Goal: Transaction & Acquisition: Purchase product/service

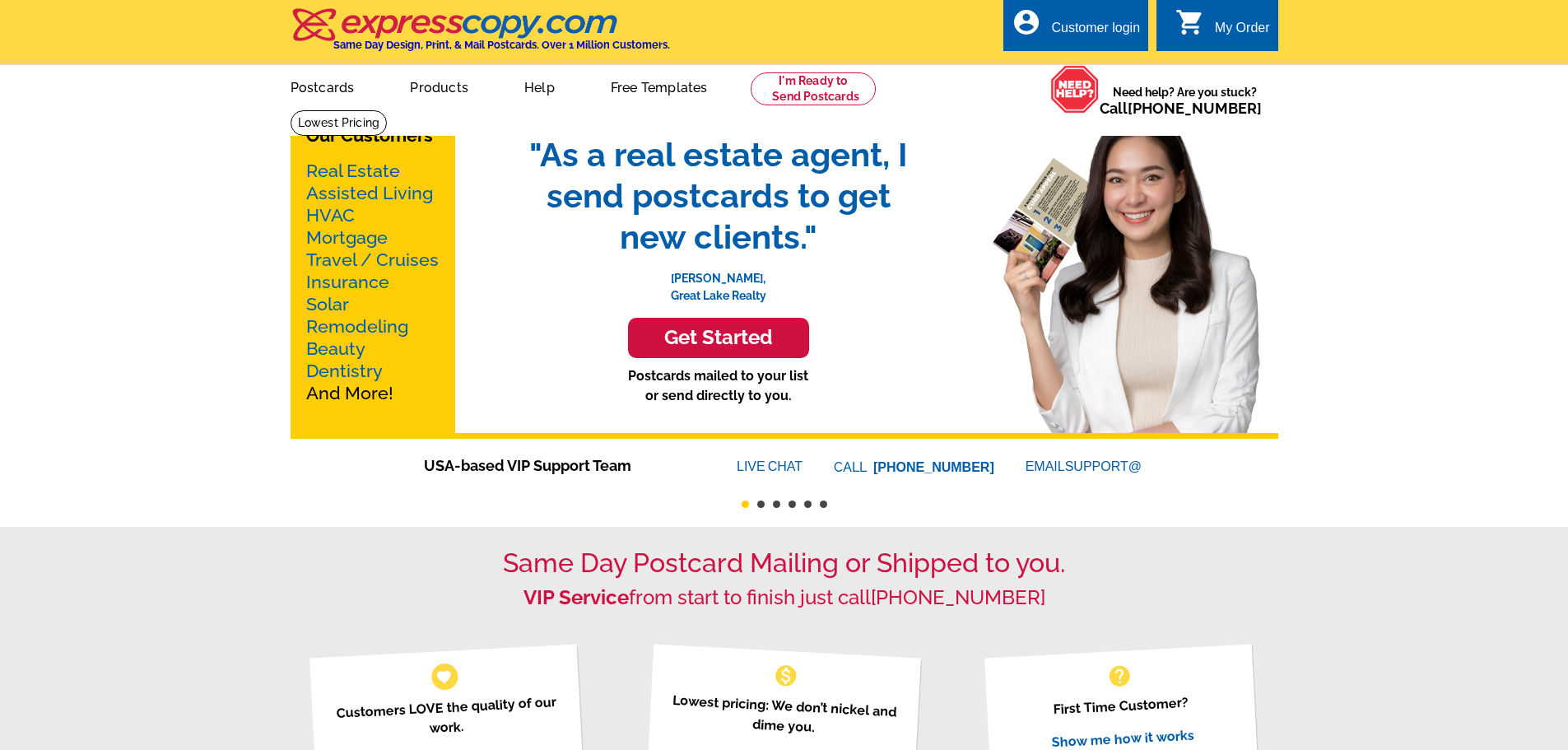
click at [348, 241] on link "Mortgage" at bounding box center [346, 238] width 81 height 21
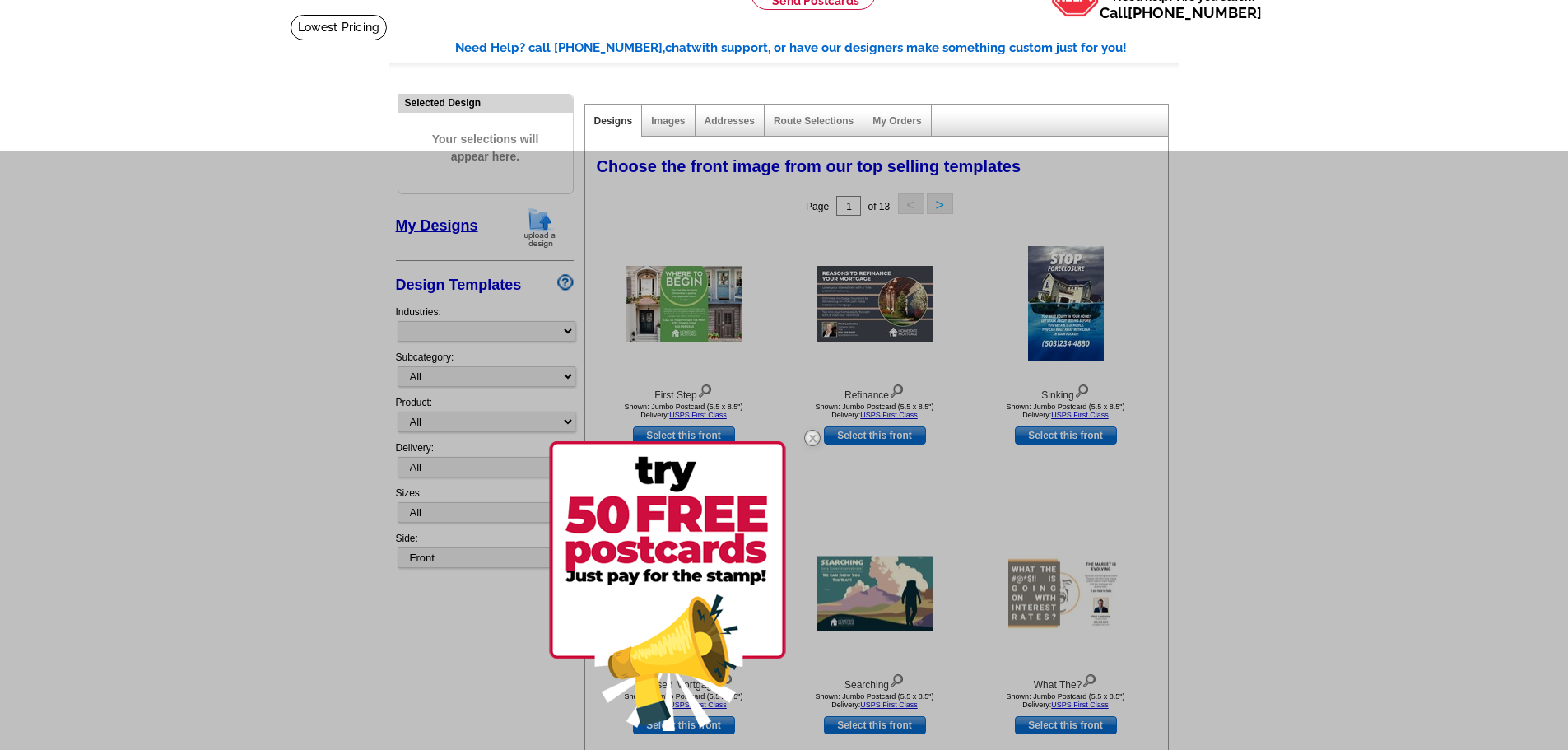
scroll to position [82, 0]
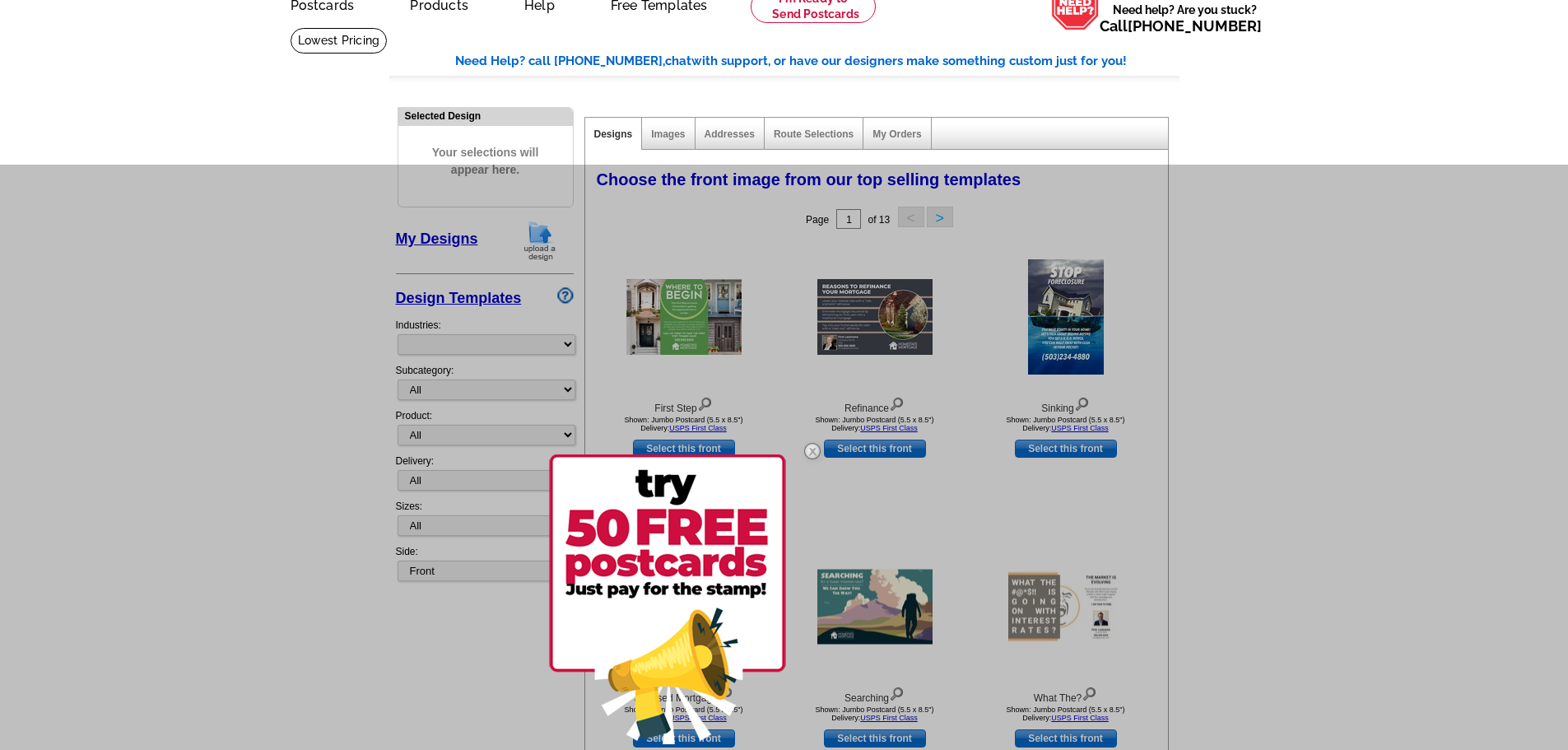
select select "774"
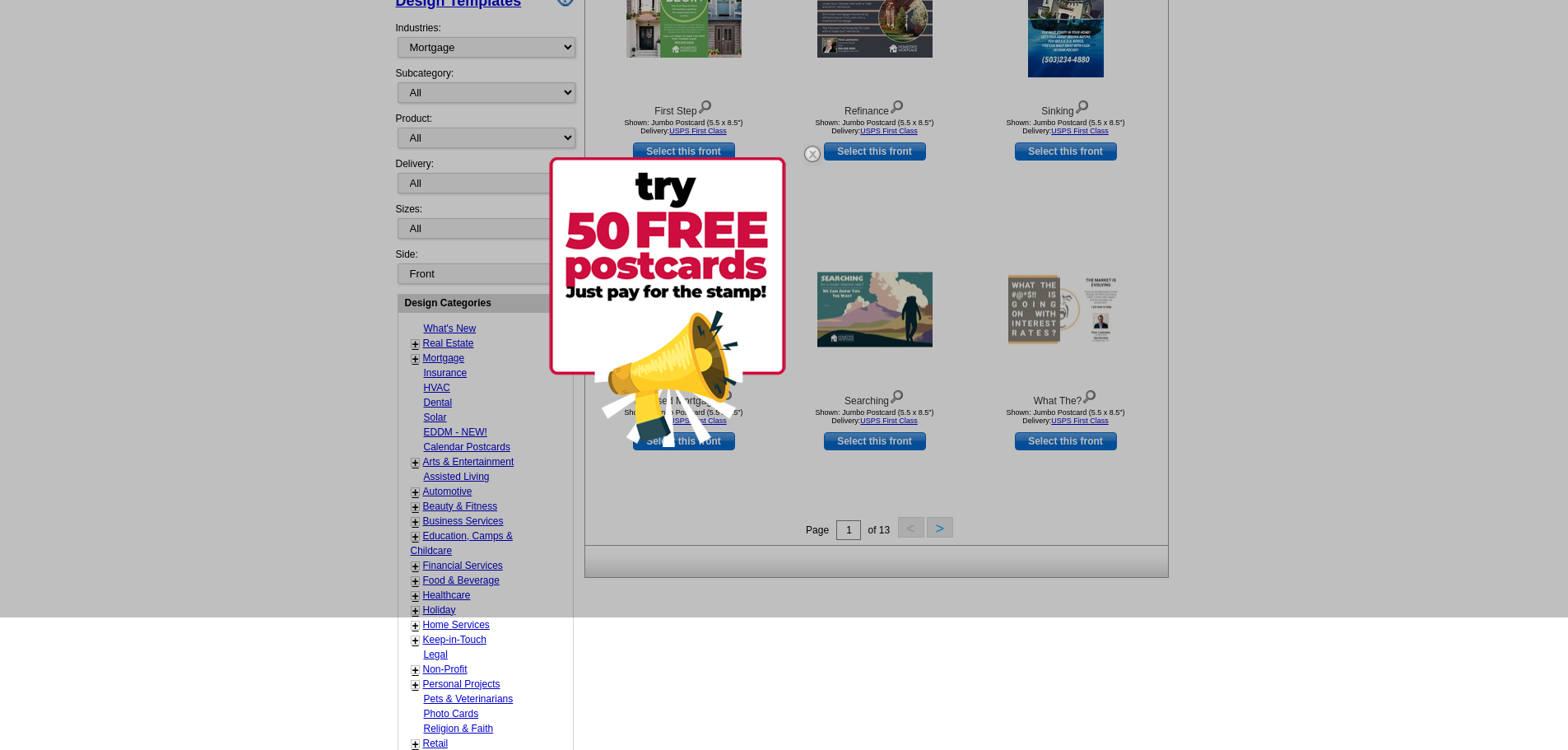
scroll to position [412, 0]
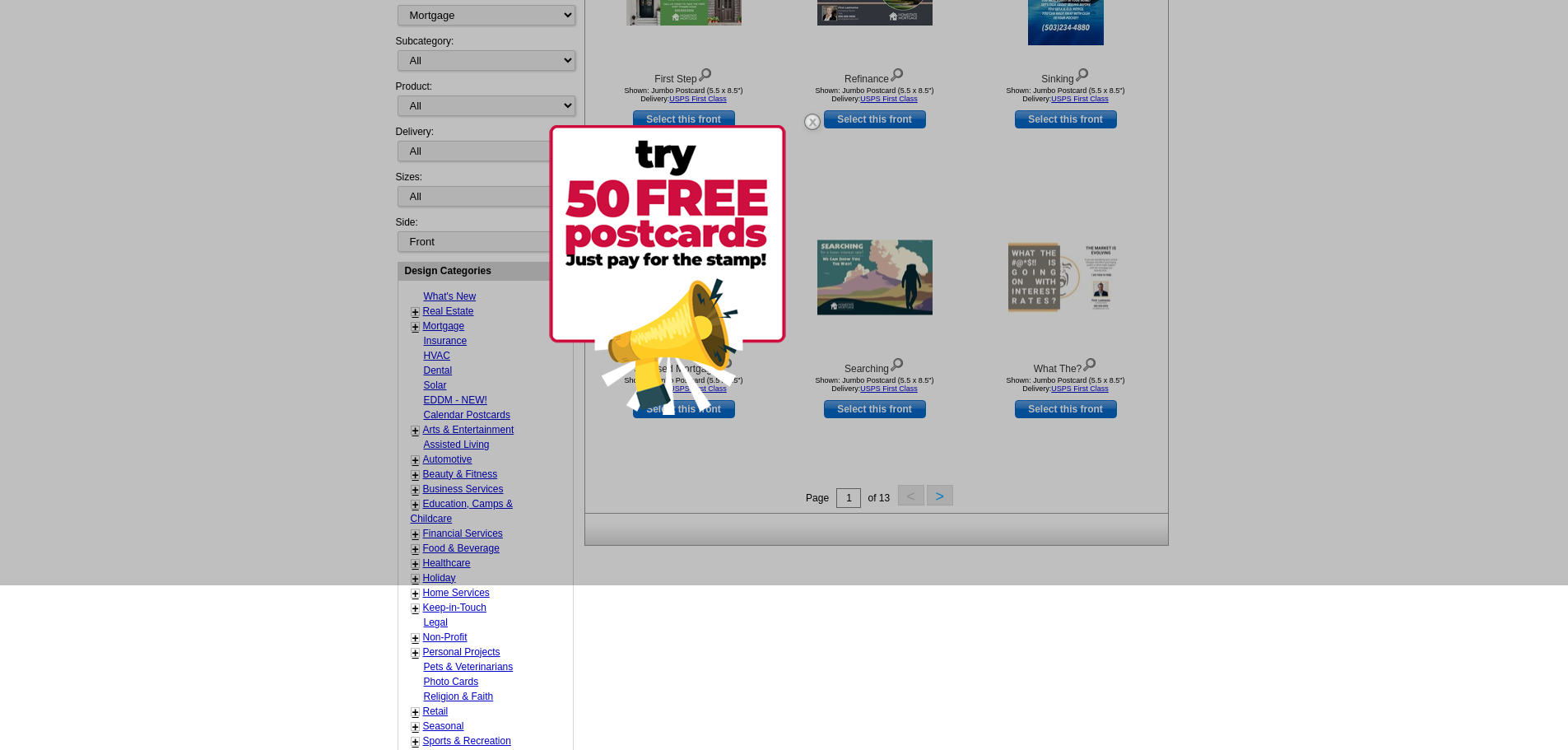
click at [774, 430] on div at bounding box center [693, 271] width 287 height 345
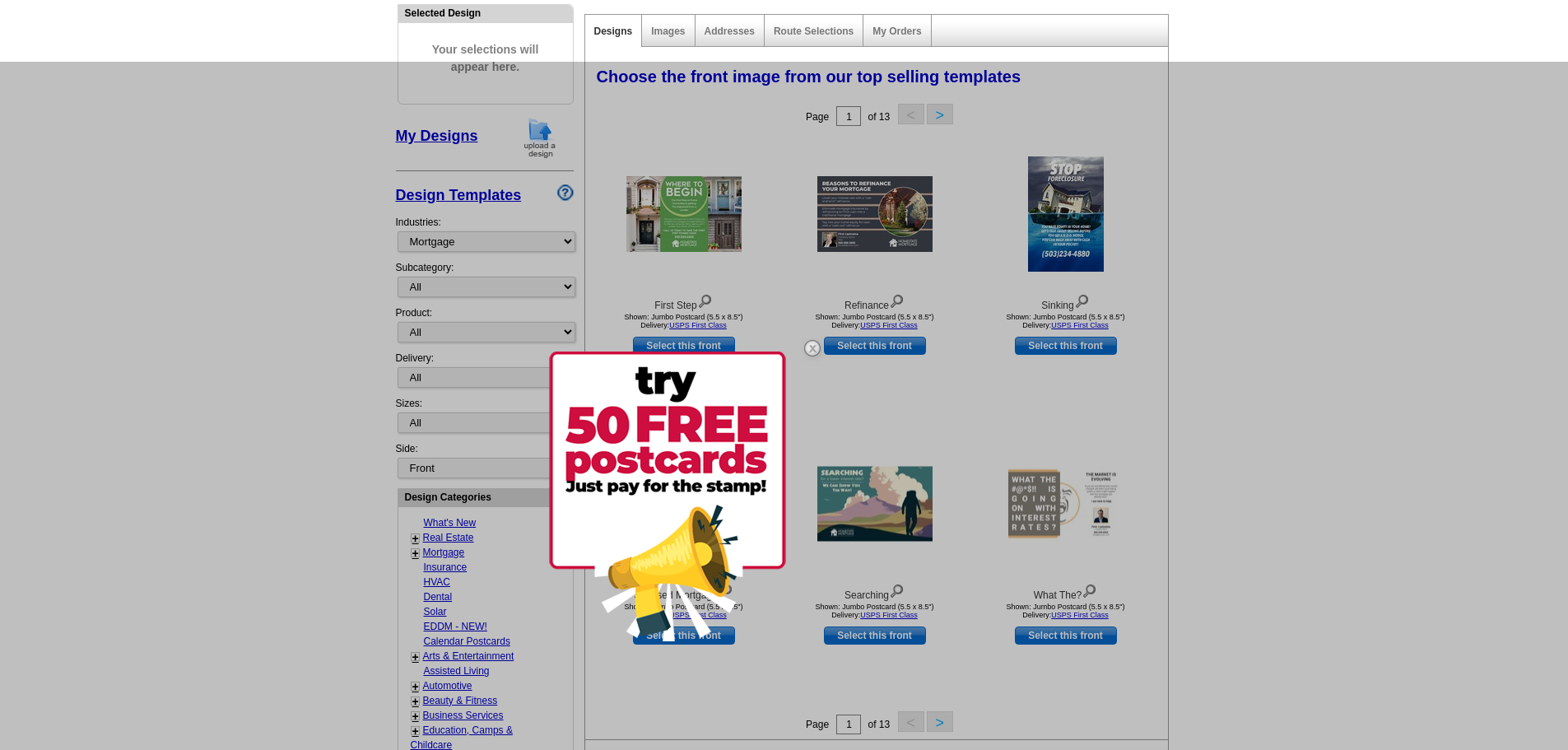
scroll to position [165, 0]
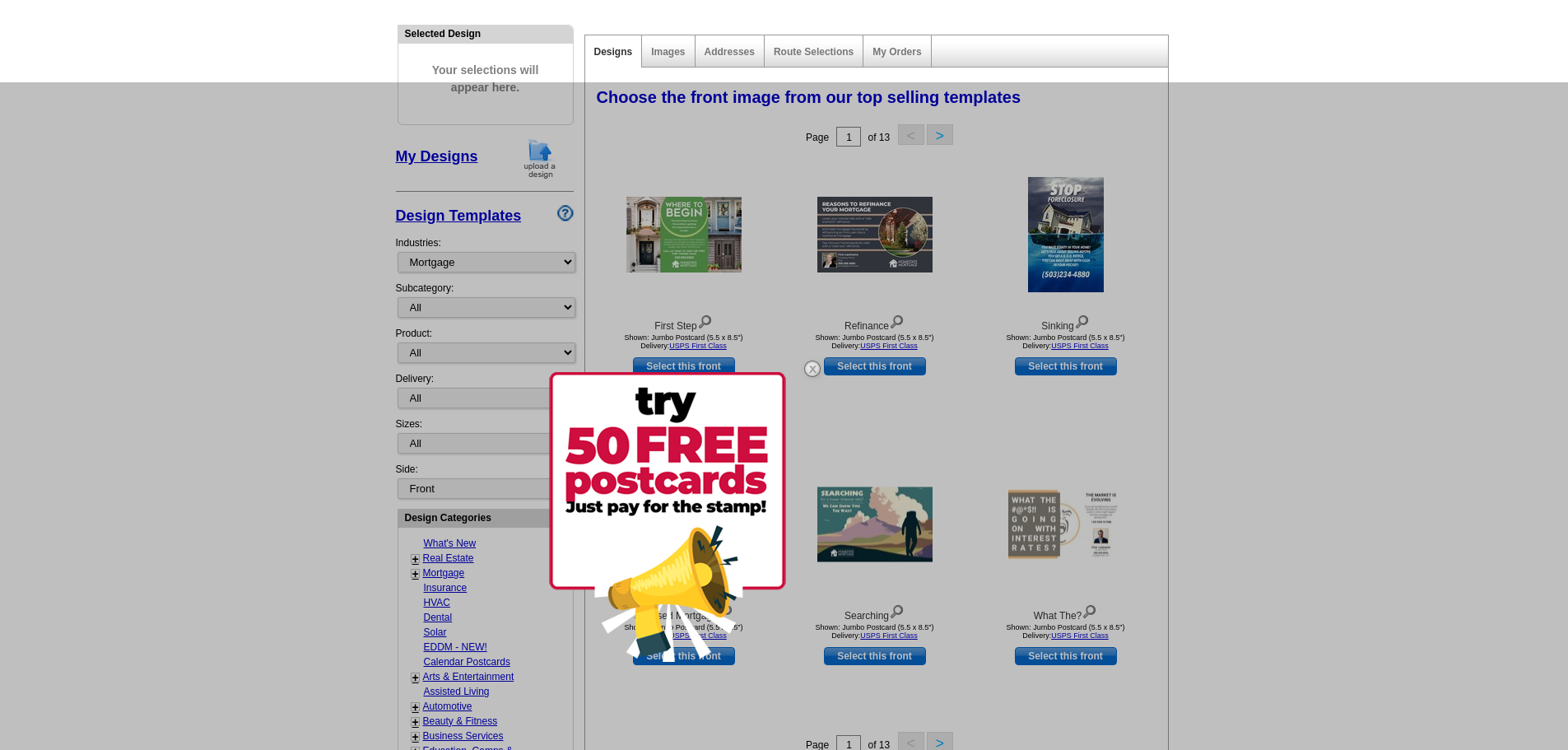
click at [432, 264] on div at bounding box center [784, 457] width 1568 height 750
click at [337, 284] on div at bounding box center [784, 457] width 1568 height 750
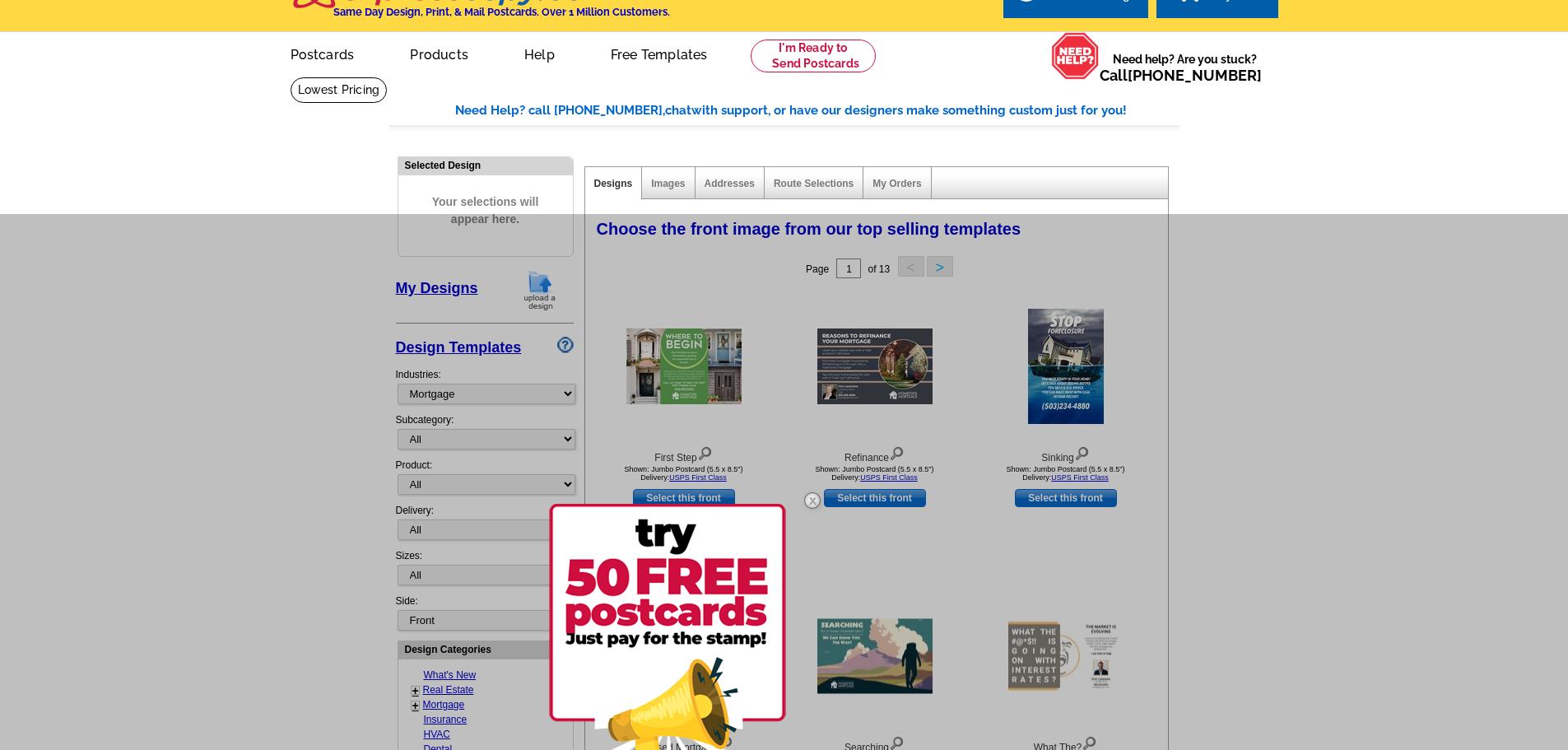
scroll to position [0, 0]
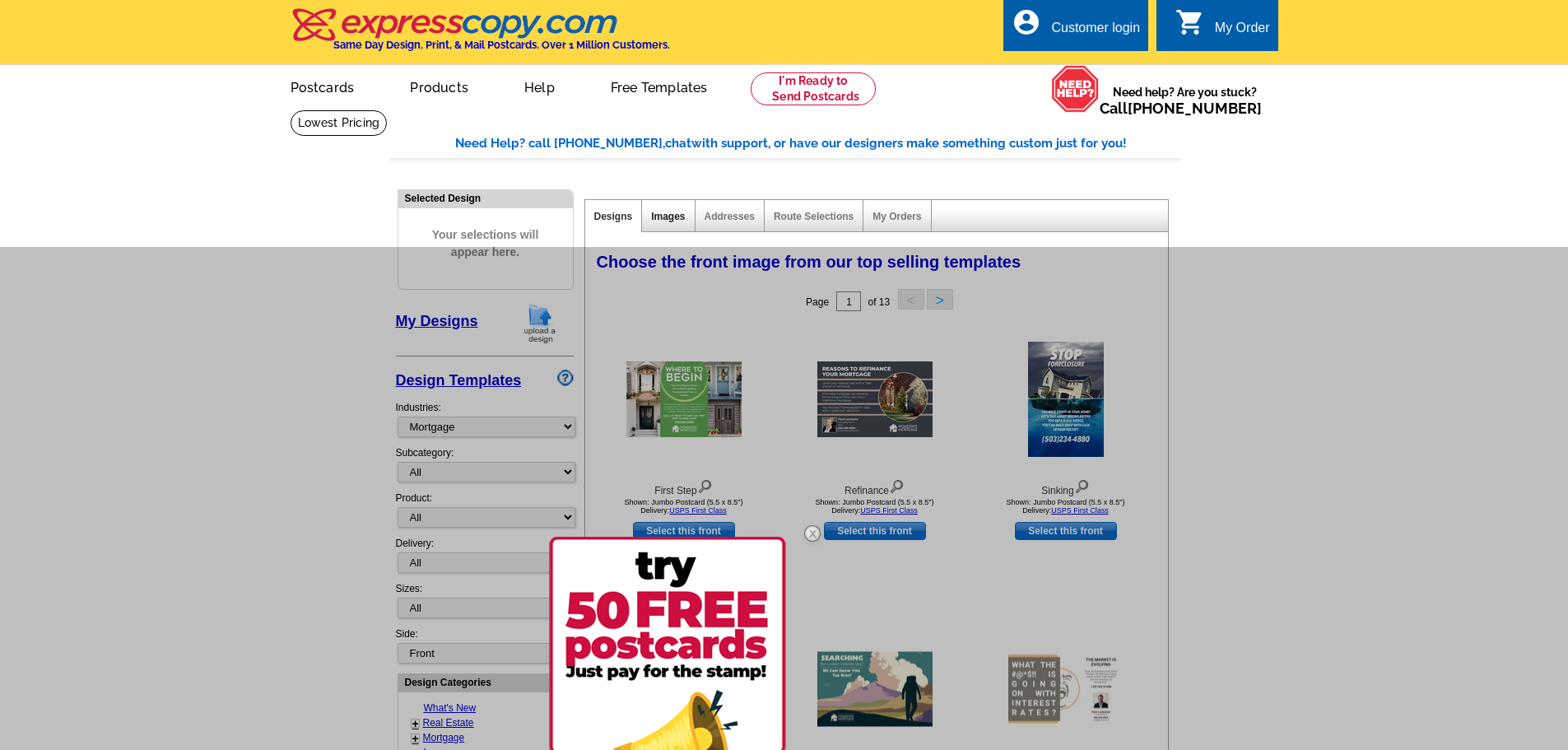
click at [663, 214] on link "Images" at bounding box center [668, 216] width 34 height 11
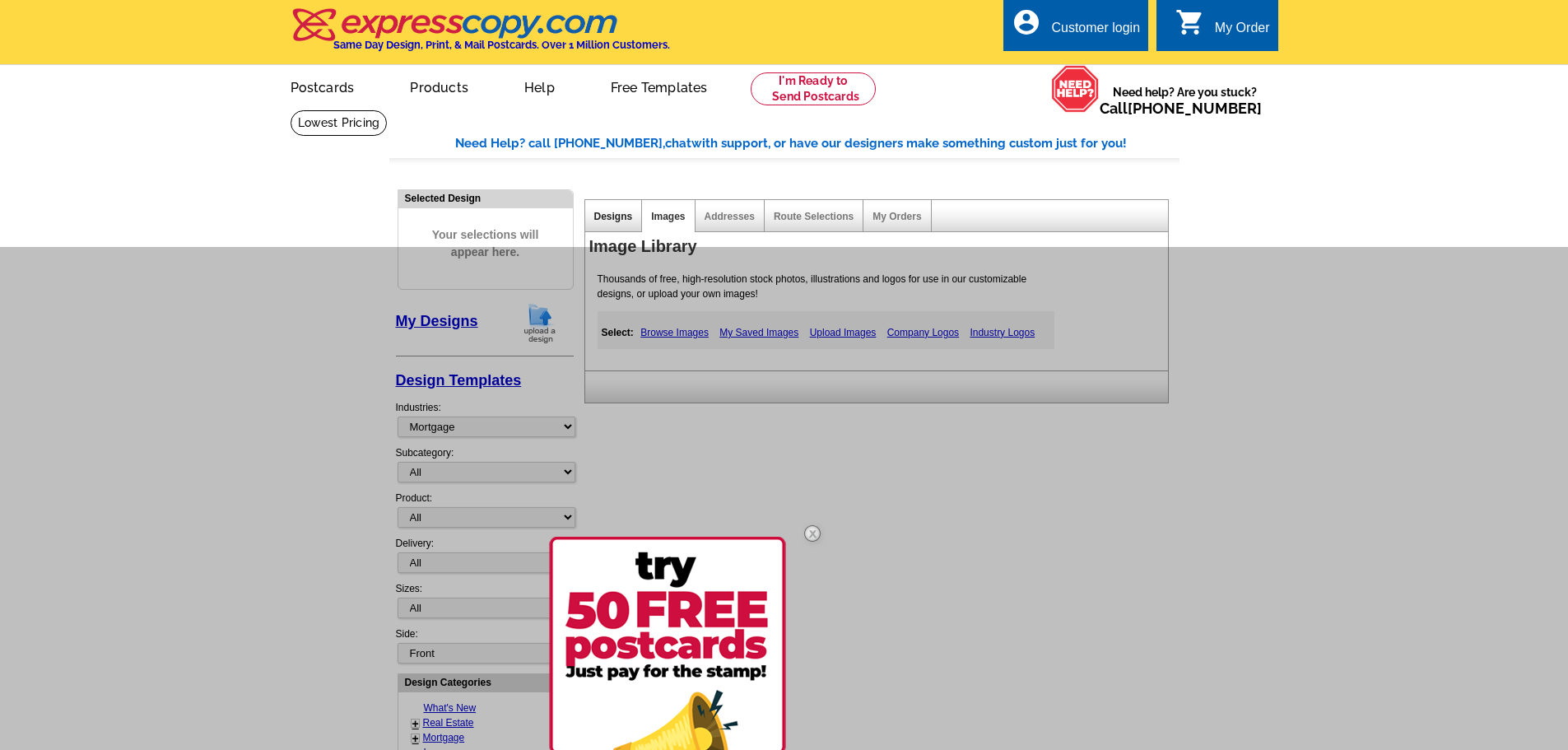
click at [609, 213] on link "Designs" at bounding box center [613, 216] width 38 height 11
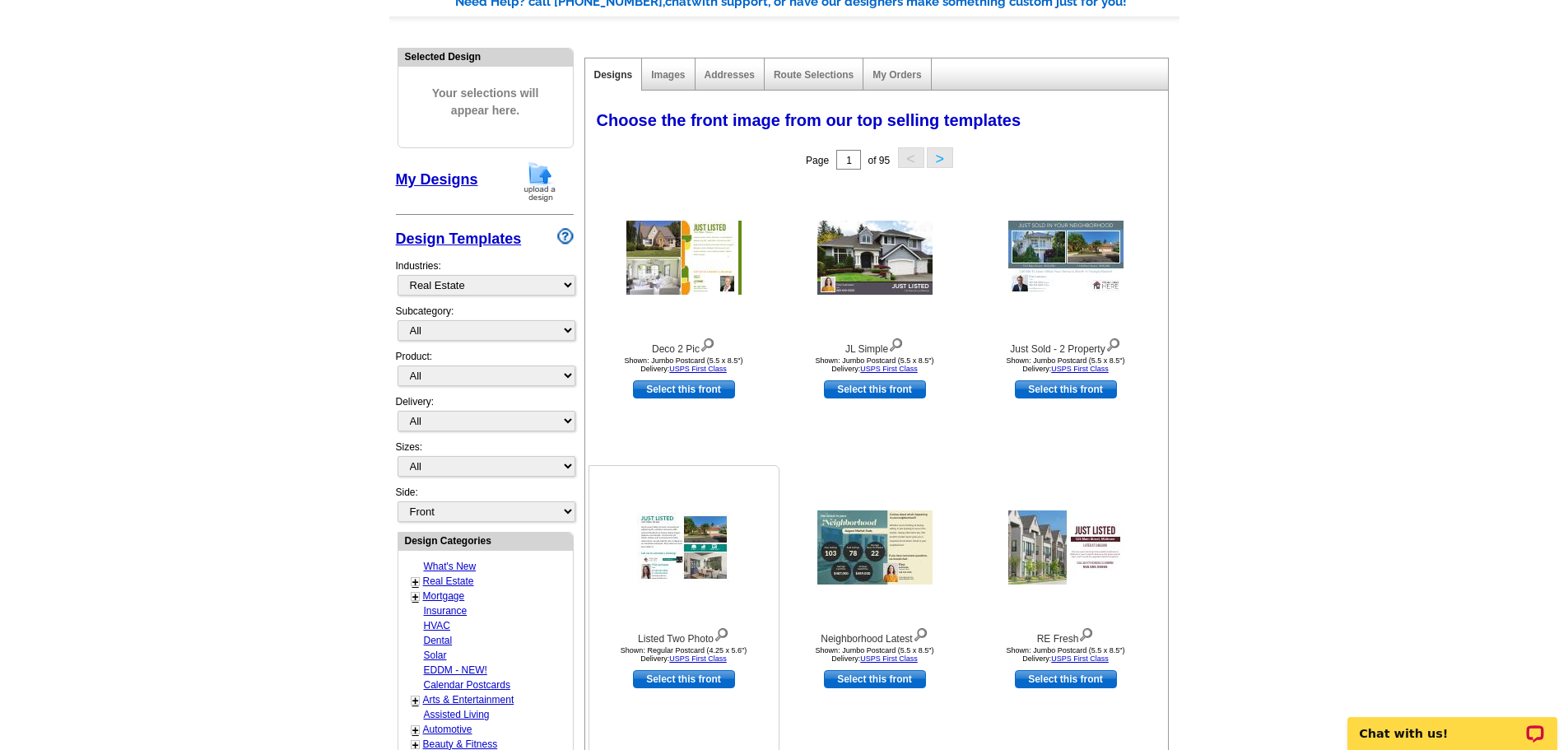
scroll to position [247, 0]
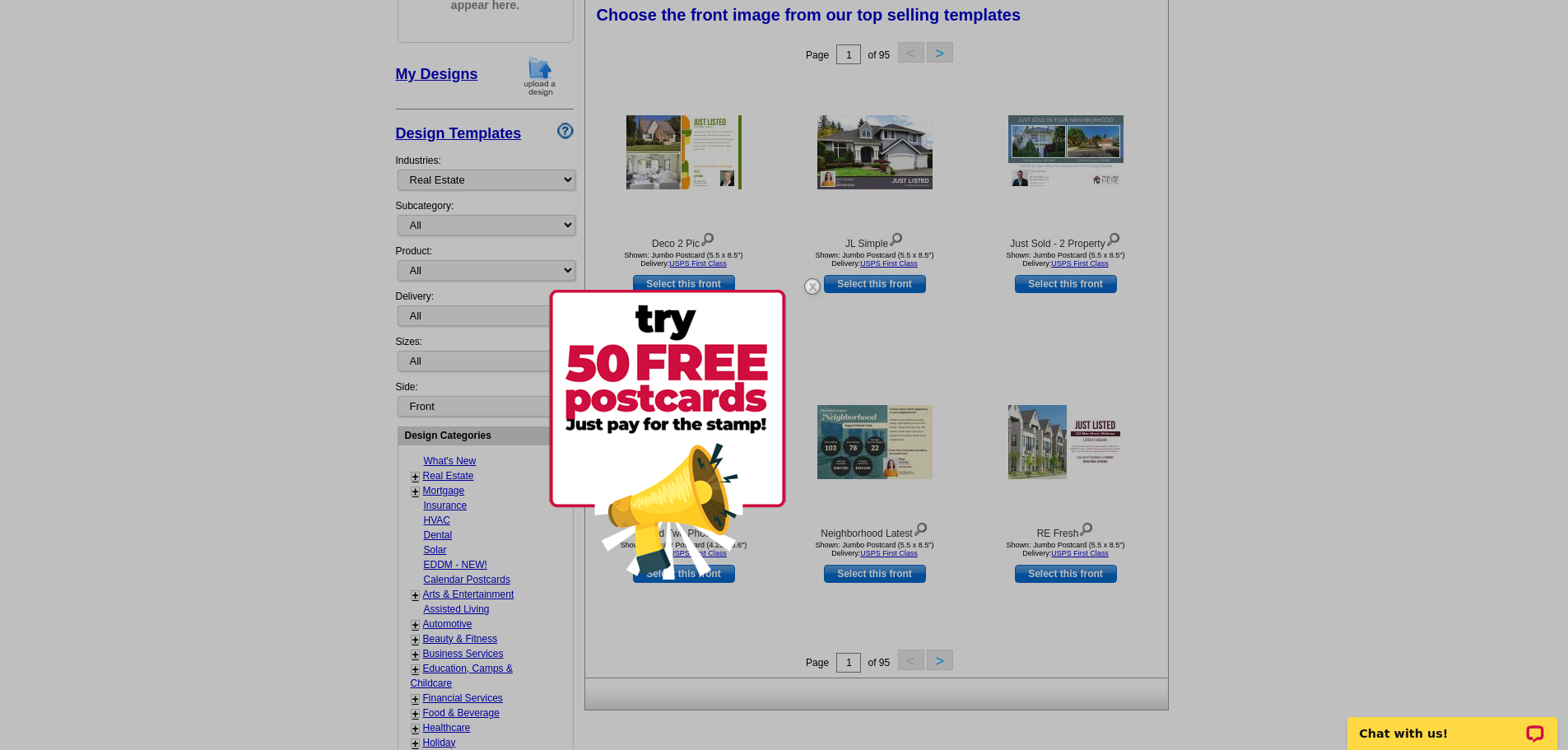
click at [813, 286] on img at bounding box center [812, 287] width 48 height 48
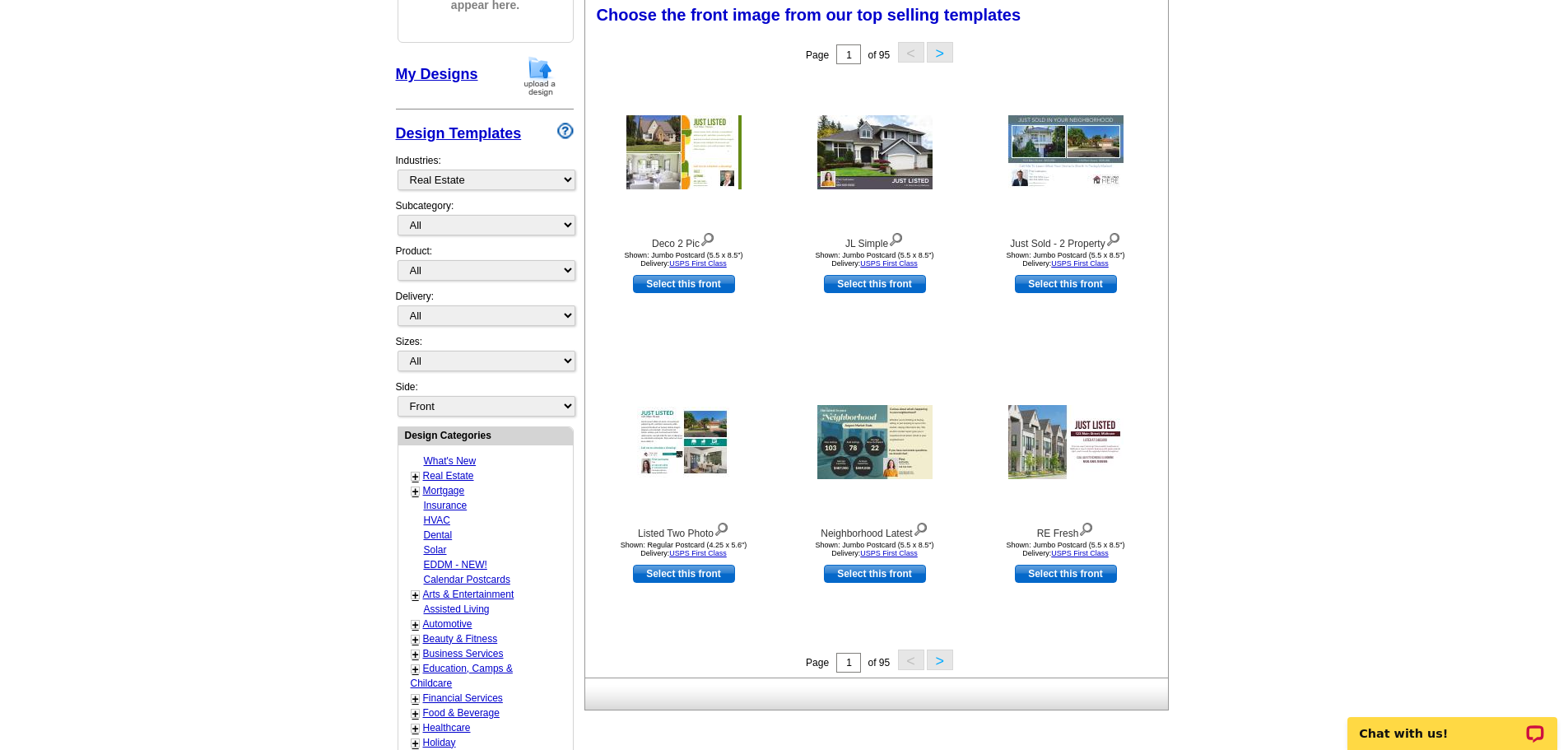
click at [437, 488] on link "Mortgage" at bounding box center [444, 491] width 42 height 11
select select "774"
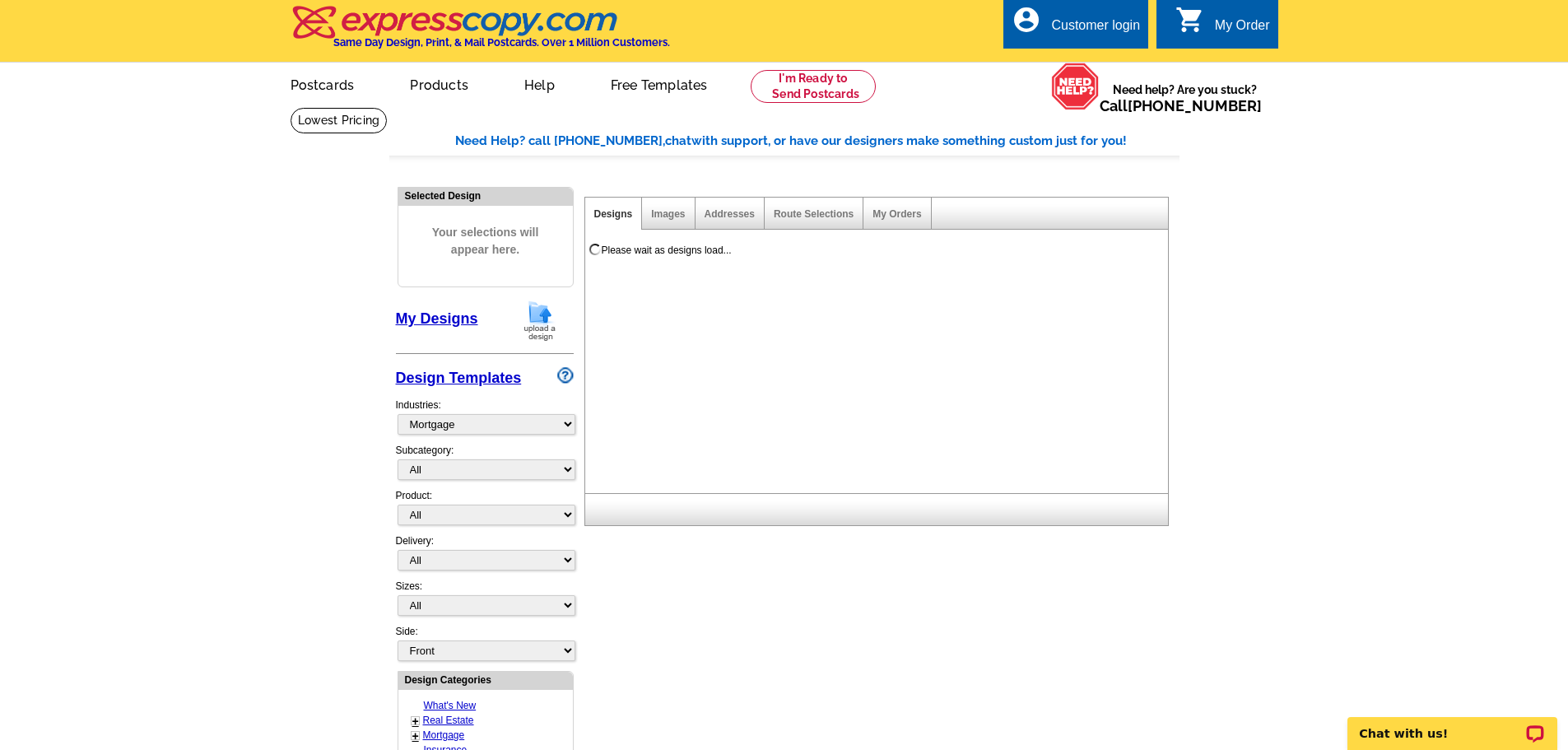
scroll to position [0, 0]
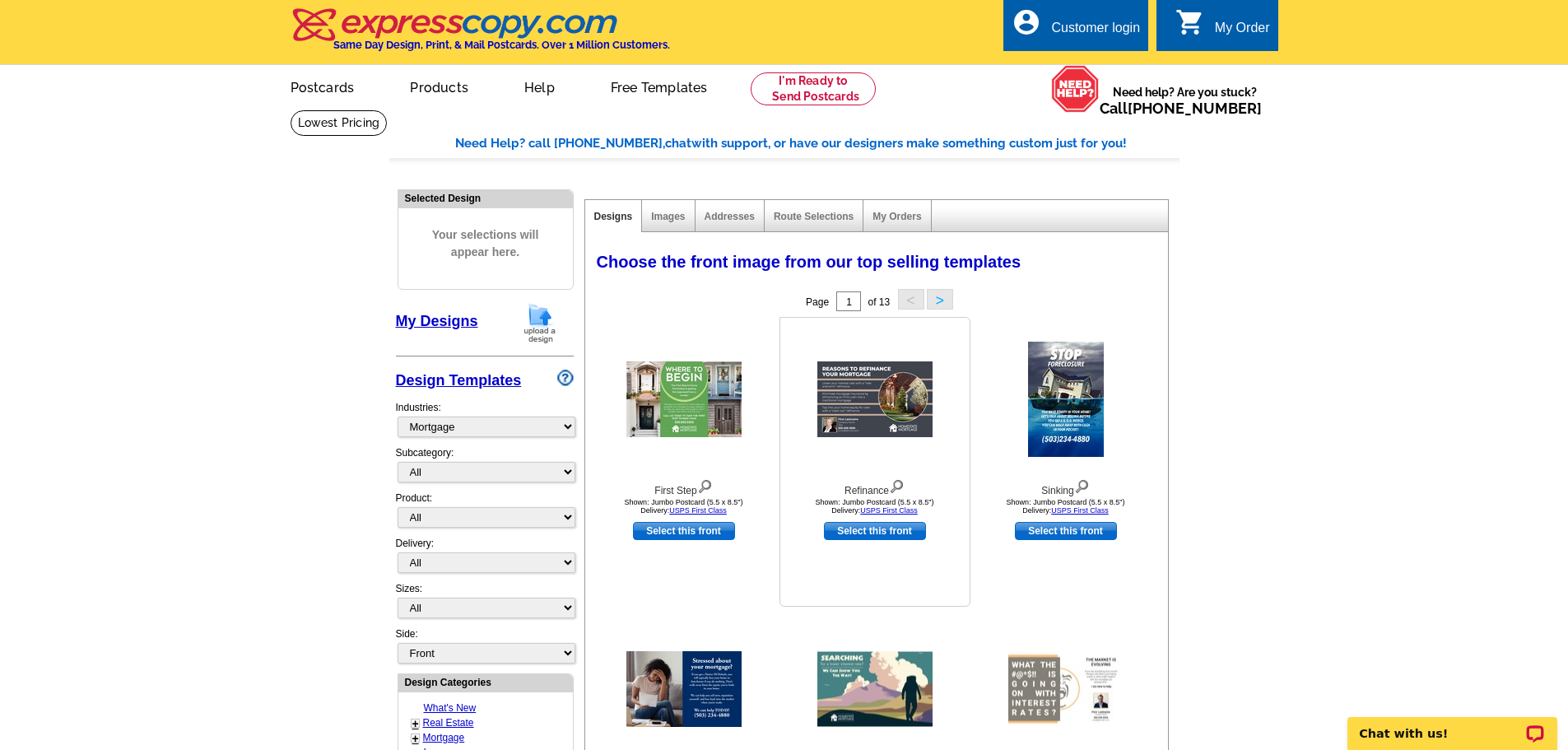
click at [890, 417] on img at bounding box center [874, 399] width 115 height 76
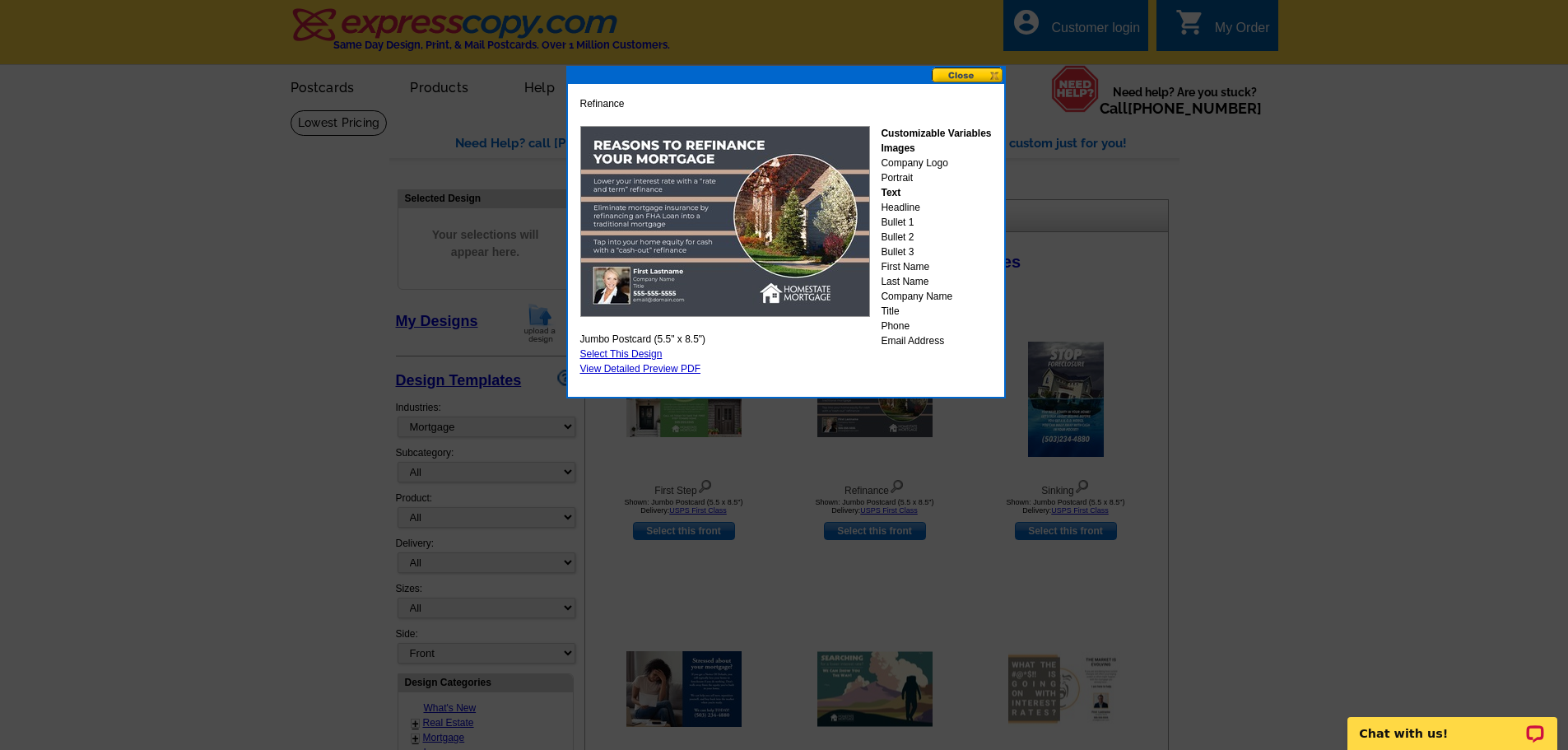
click at [652, 350] on link "Select This Design" at bounding box center [622, 354] width 82 height 11
select select "2"
select select "back"
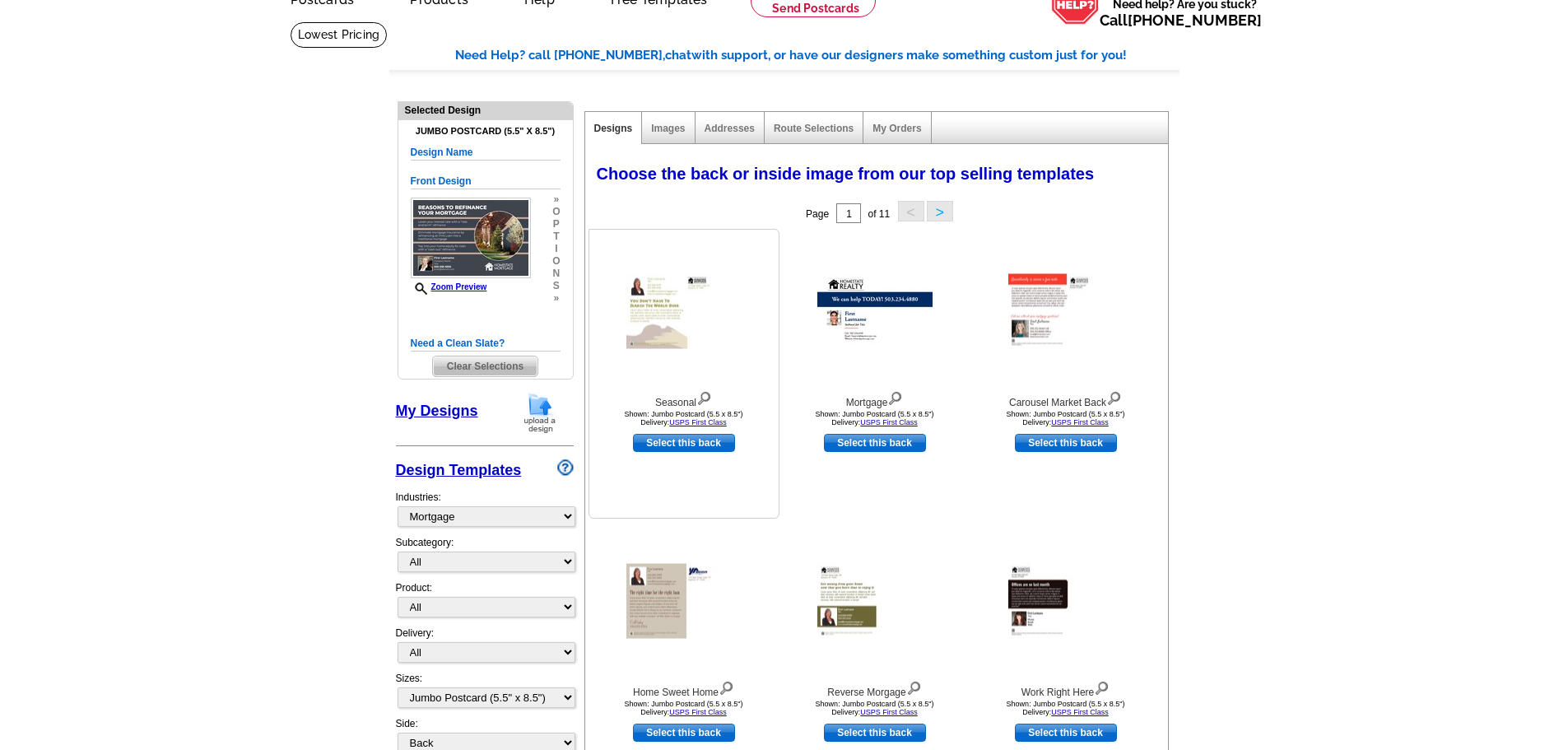
scroll to position [82, 0]
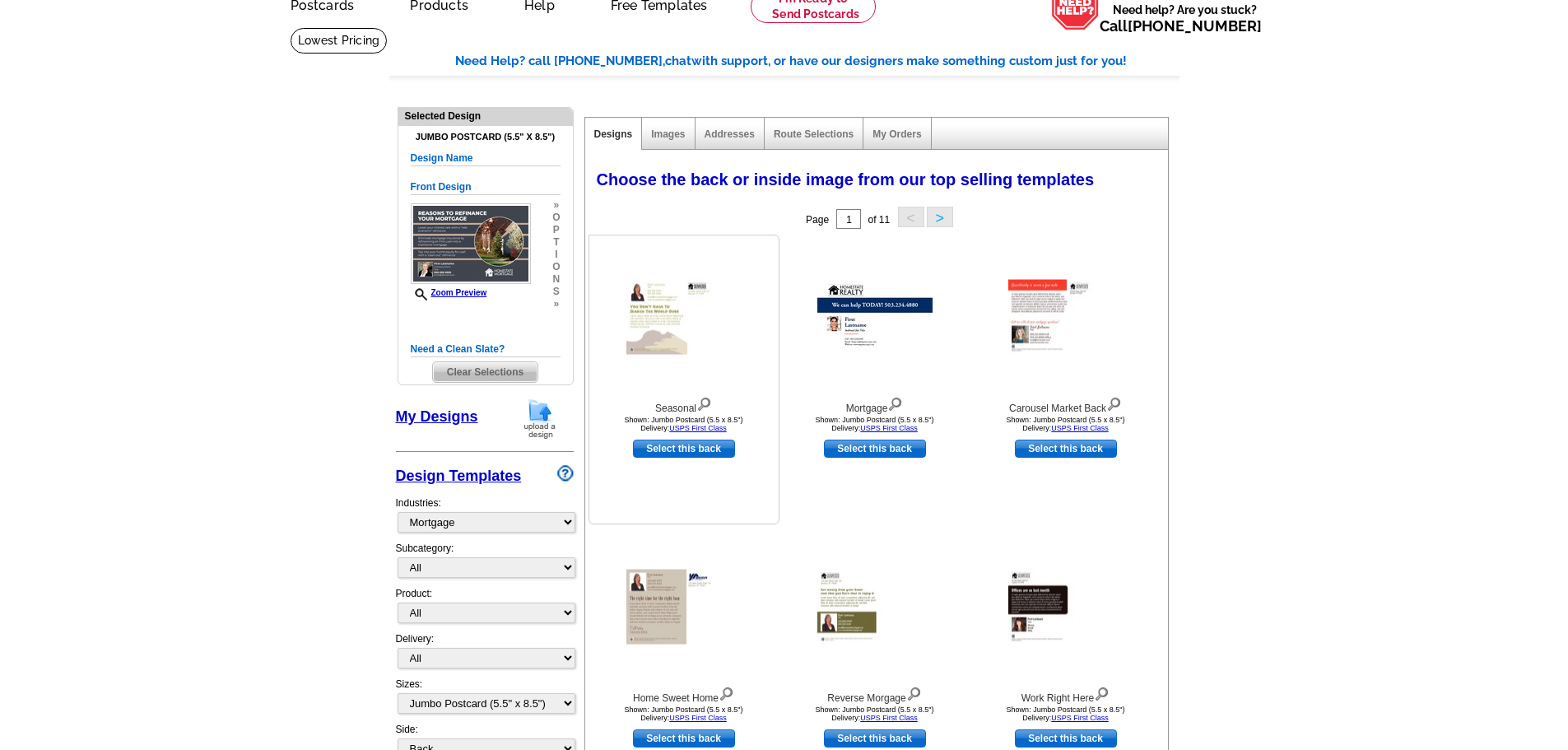
click at [729, 301] on img at bounding box center [683, 317] width 115 height 75
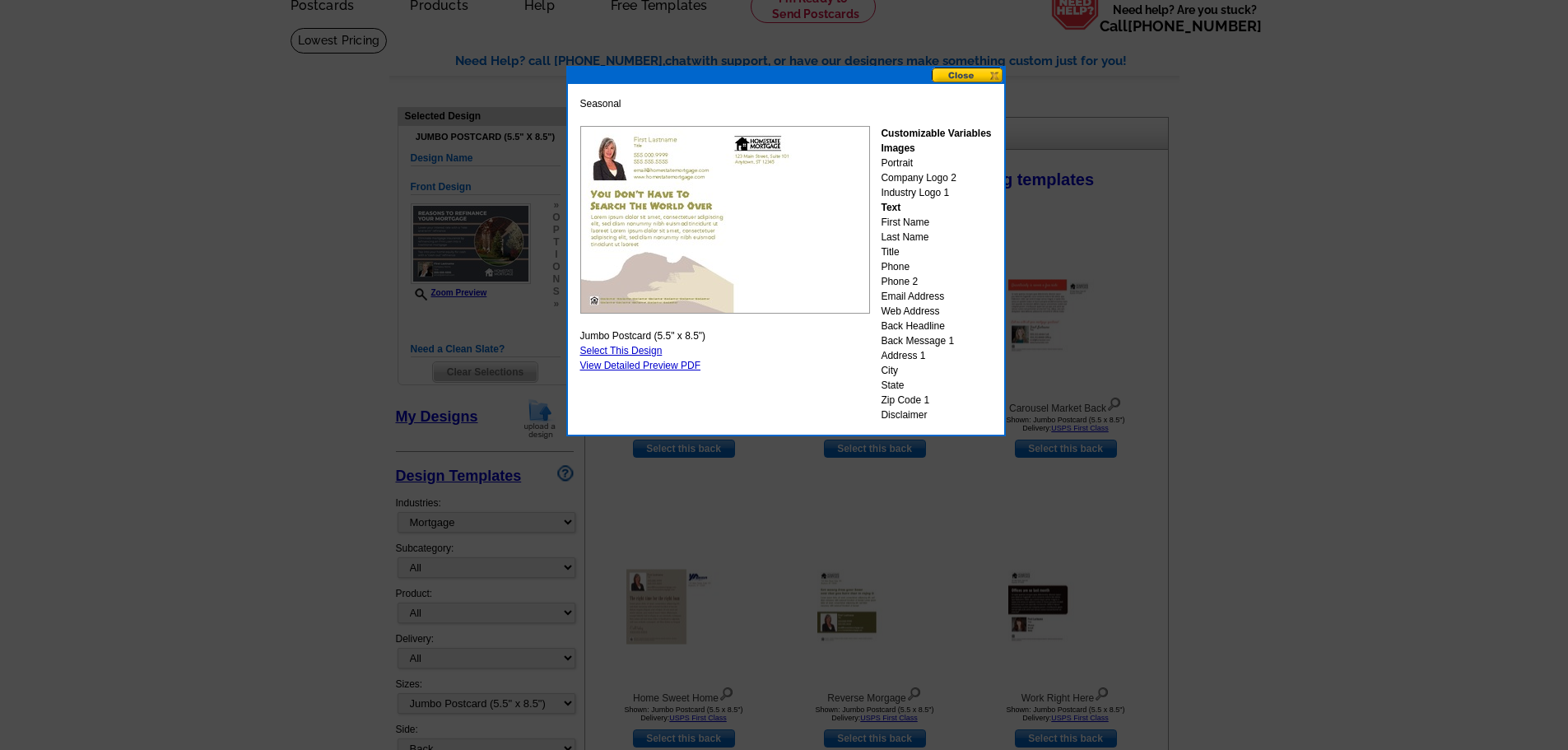
click at [1048, 93] on div at bounding box center [784, 333] width 1568 height 832
click at [995, 73] on button at bounding box center [967, 75] width 72 height 16
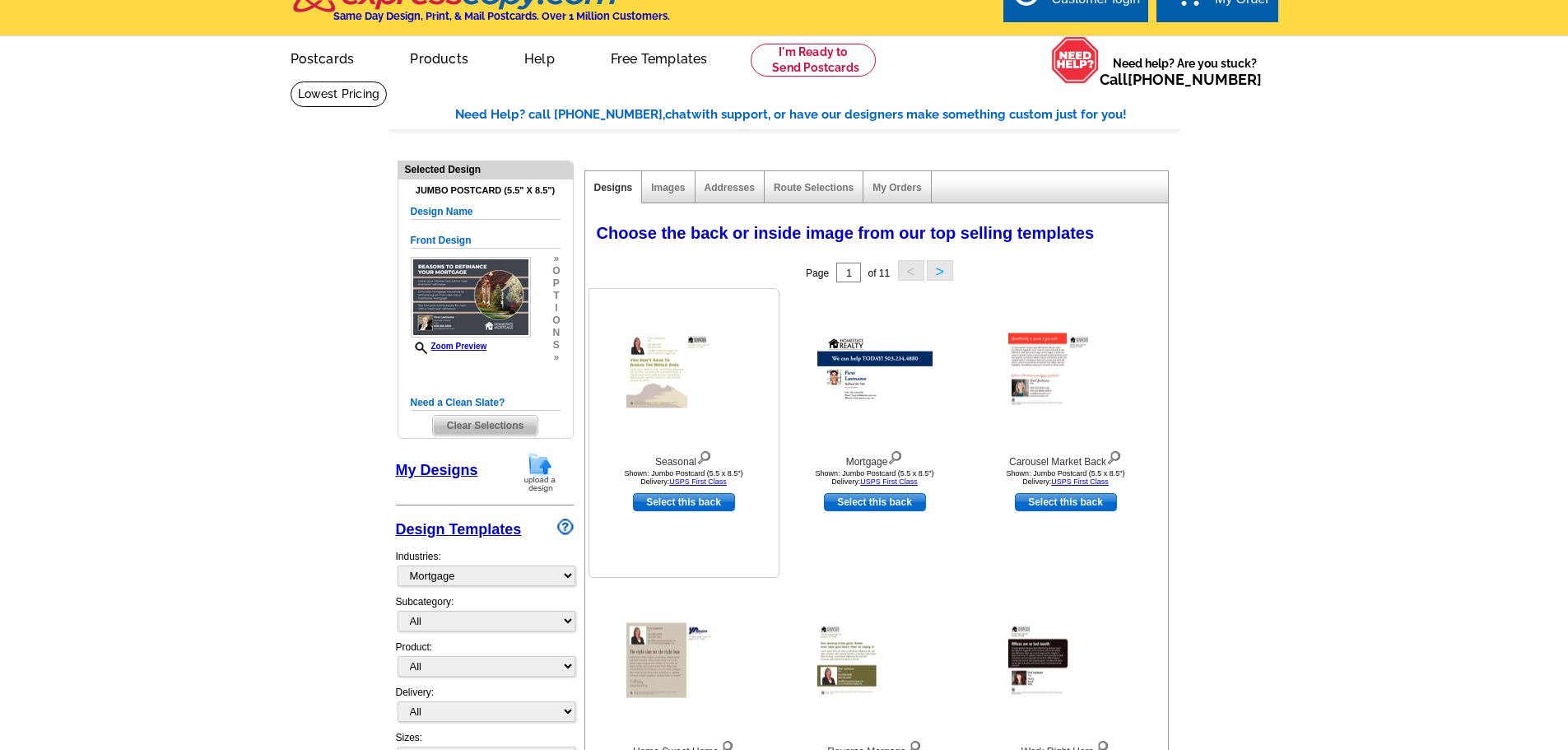
scroll to position [0, 0]
